Goal: Information Seeking & Learning: Understand process/instructions

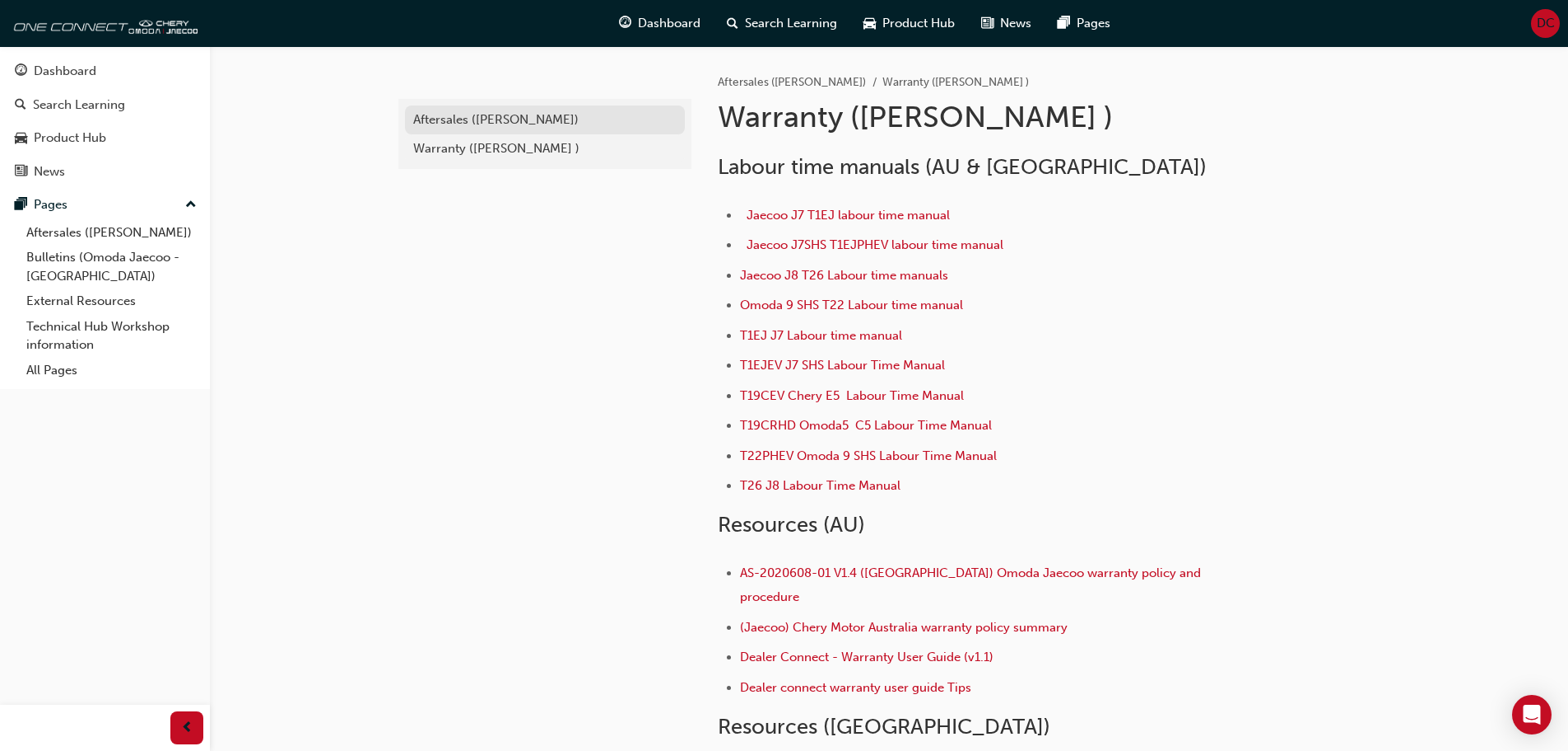
click at [492, 126] on div "Aftersales ([PERSON_NAME])" at bounding box center [546, 119] width 264 height 19
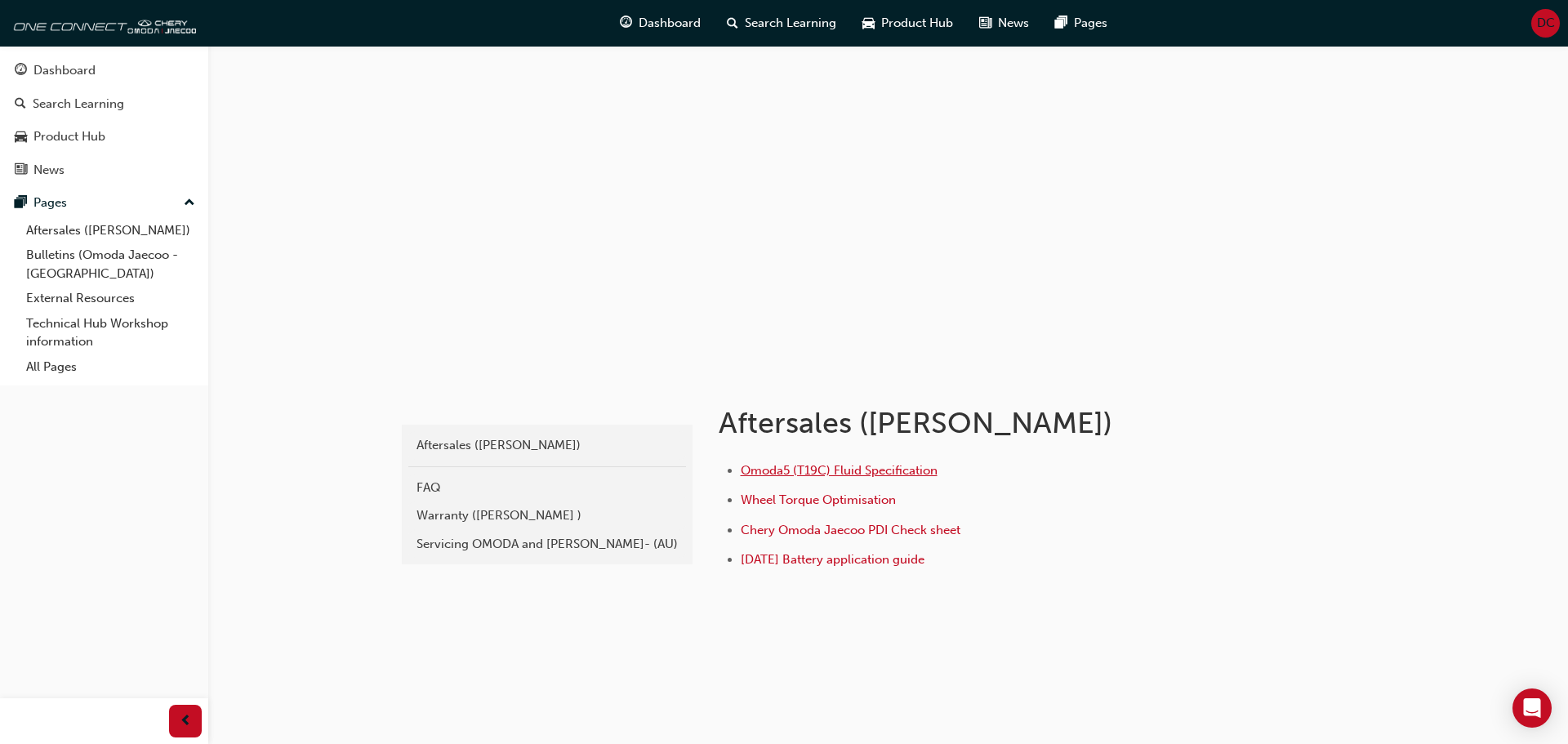
click at [840, 471] on span "Omoda5 (T19C) Fluid Specification" at bounding box center [839, 470] width 197 height 15
click at [453, 547] on div "Servicing OMODA and [PERSON_NAME]- (AU)" at bounding box center [547, 544] width 262 height 19
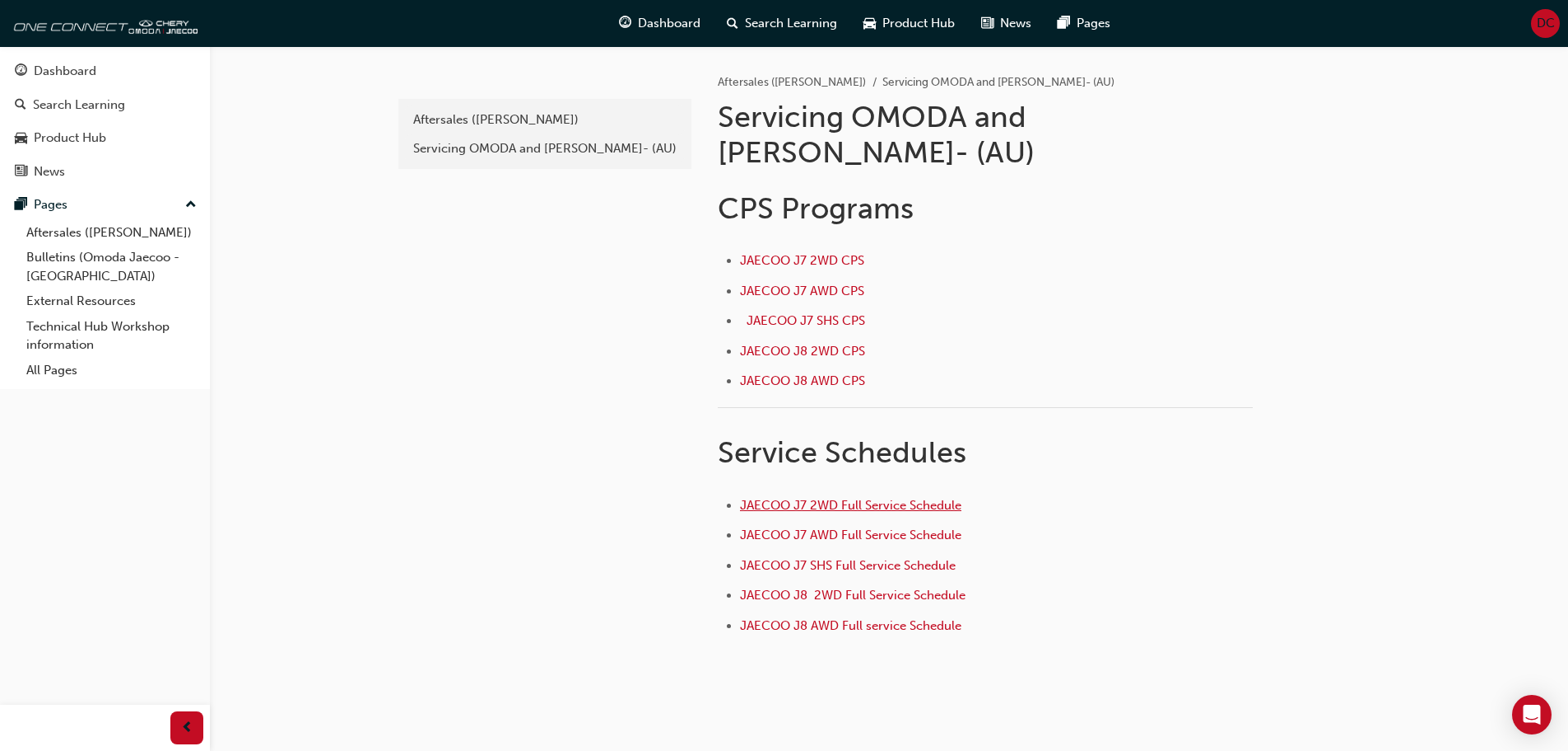
click at [927, 498] on span "JAECOO J7 2WD Full Service Schedule" at bounding box center [851, 505] width 222 height 15
